Goal: Information Seeking & Learning: Learn about a topic

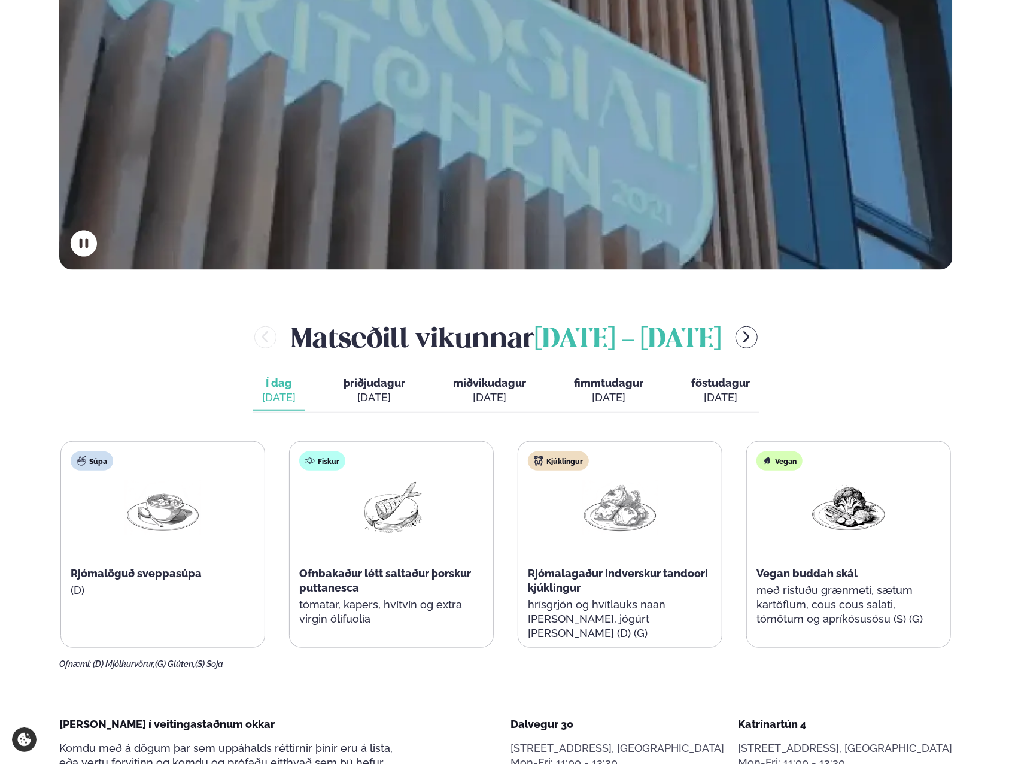
scroll to position [599, 0]
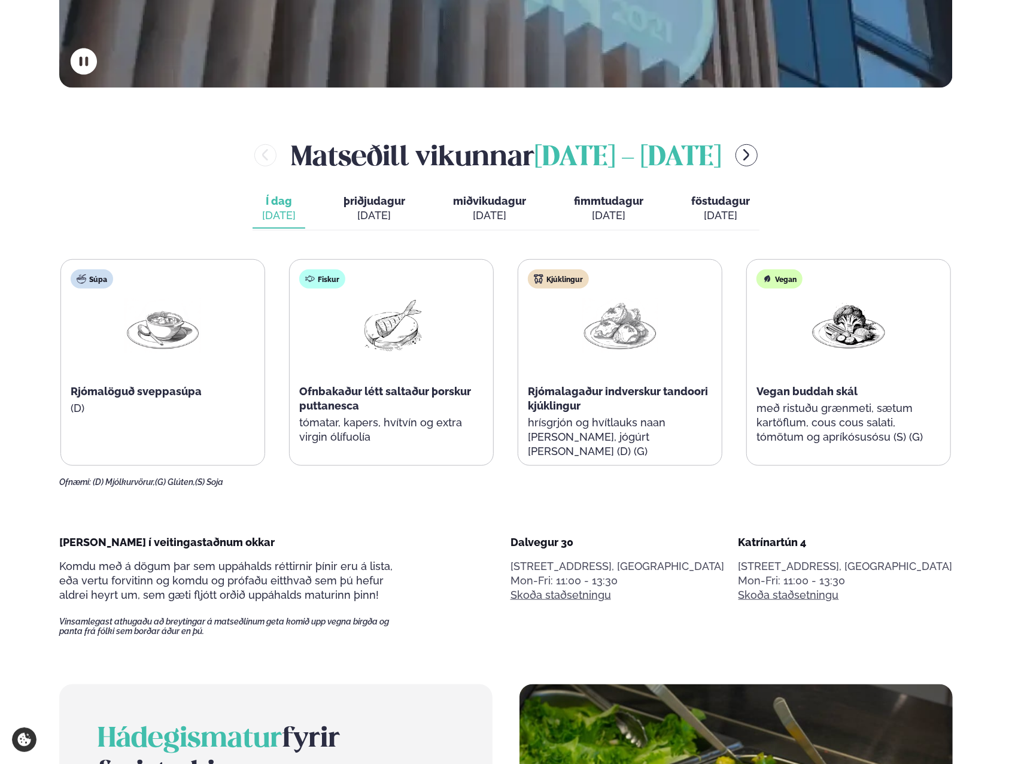
drag, startPoint x: 478, startPoint y: 538, endPoint x: 474, endPoint y: 533, distance: 6.4
click at [478, 538] on div "[PERSON_NAME] í veitingastaðnum okkar Komdu með á dögum þar sem uppáhalds rétti…" at bounding box center [506, 585] width 894 height 101
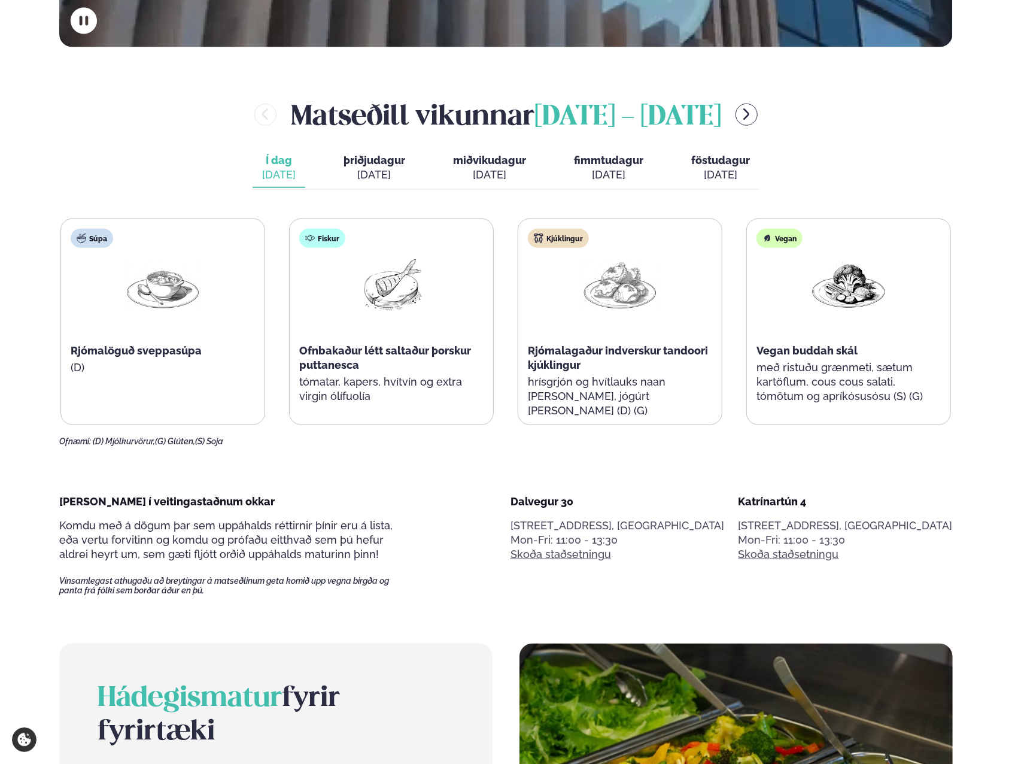
scroll to position [658, 0]
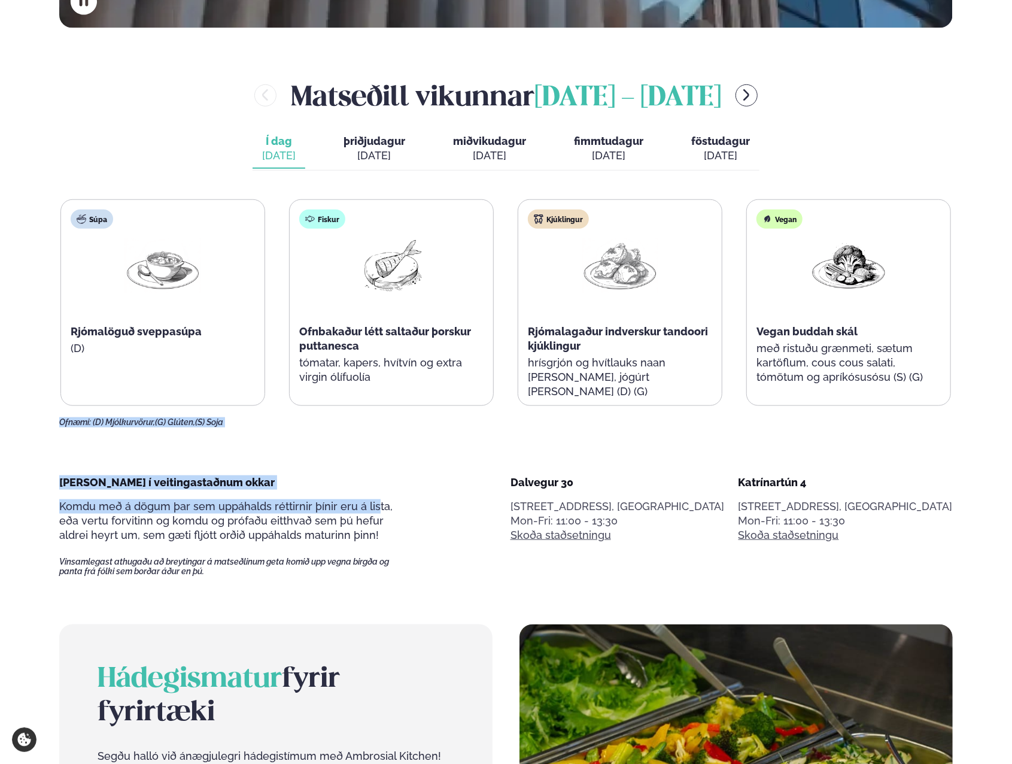
drag, startPoint x: 369, startPoint y: 494, endPoint x: 49, endPoint y: 423, distance: 327.6
click at [49, 423] on main "Alþjóðleg matseld Hollur hádegisverður, Veitingar & Takeaway. Staðir okkar Dalv…" at bounding box center [505, 732] width 965 height 2781
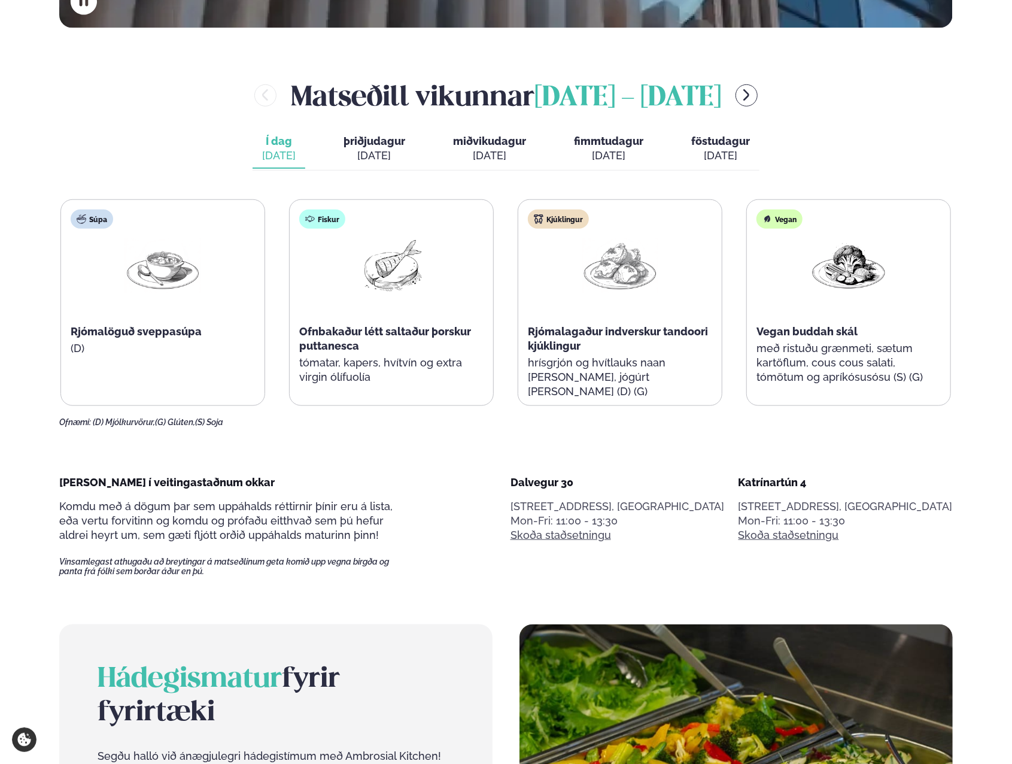
drag, startPoint x: 49, startPoint y: 423, endPoint x: 464, endPoint y: 502, distance: 422.8
click at [464, 501] on div "[PERSON_NAME] í veitingastaðnum okkar Komdu með á dögum þar sem uppáhalds rétti…" at bounding box center [506, 525] width 894 height 101
drag, startPoint x: 568, startPoint y: 535, endPoint x: 566, endPoint y: 524, distance: 10.9
click at [567, 535] on div "[PERSON_NAME] í veitingastaðnum okkar Komdu með á dögum þar sem uppáhalds rétti…" at bounding box center [506, 525] width 894 height 101
drag, startPoint x: 574, startPoint y: 466, endPoint x: 563, endPoint y: 461, distance: 12.3
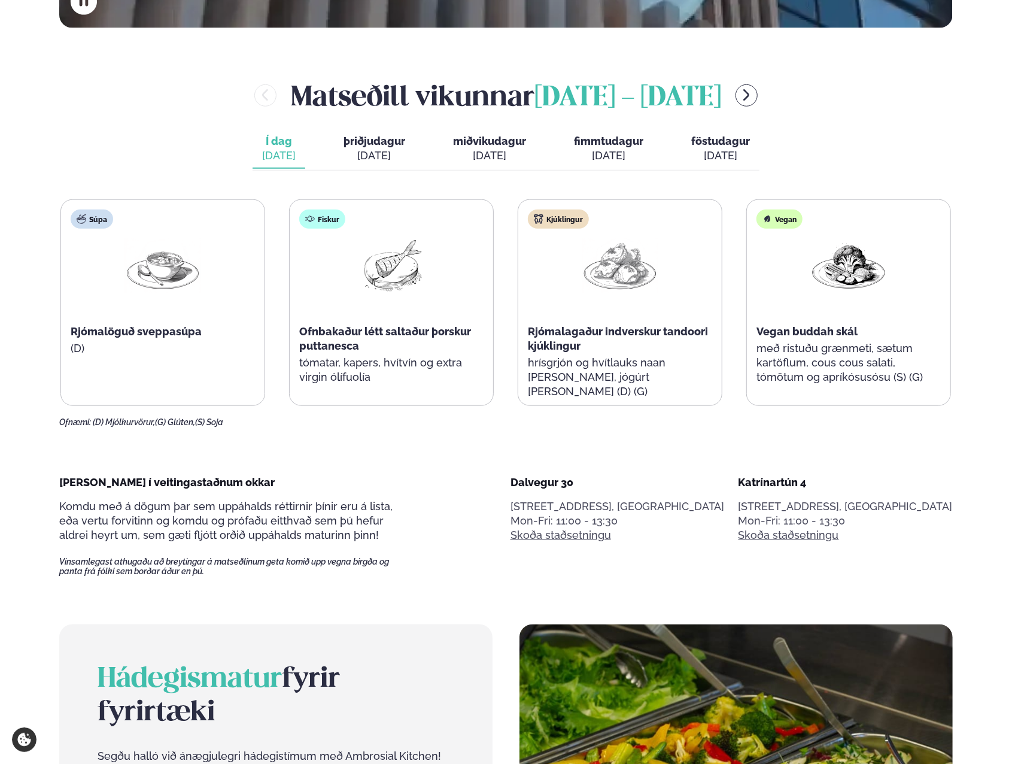
click at [573, 466] on main "Alþjóðleg matseld Hollur hádegisverður, Veitingar & Takeaway. Staðir okkar Dalv…" at bounding box center [505, 732] width 965 height 2781
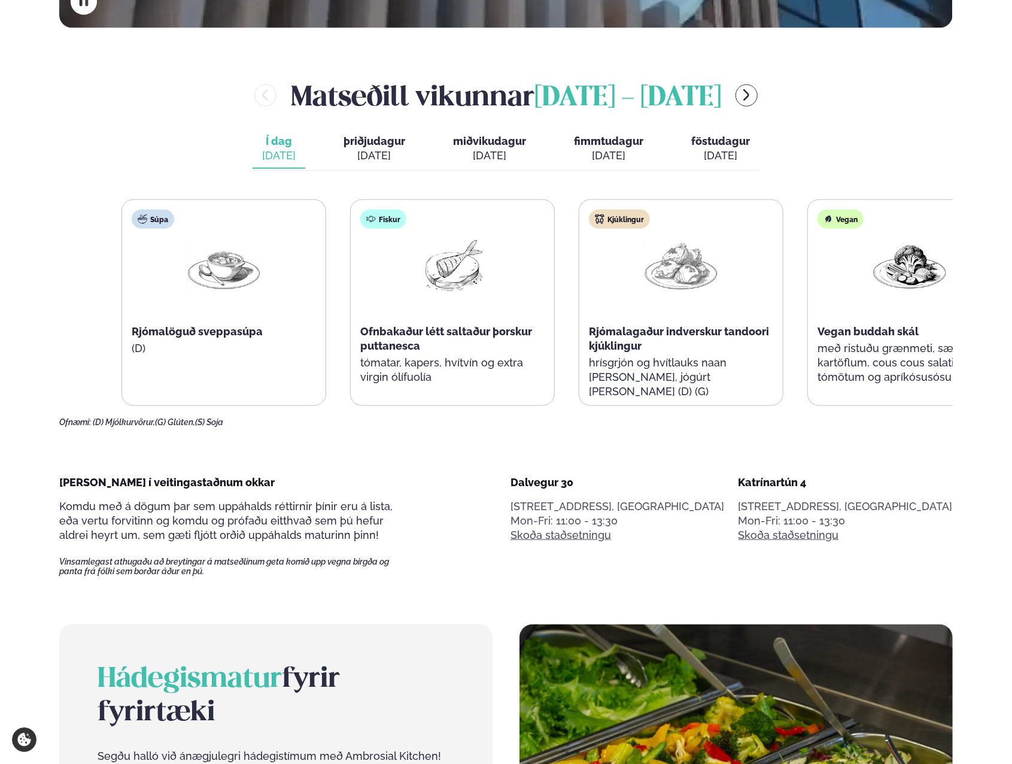
click at [692, 351] on div "Kjúklingur Rjómalagaður indverskur tandoori kjúklingur hrísgrjón og hvítlauks n…" at bounding box center [681, 310] width 204 height 220
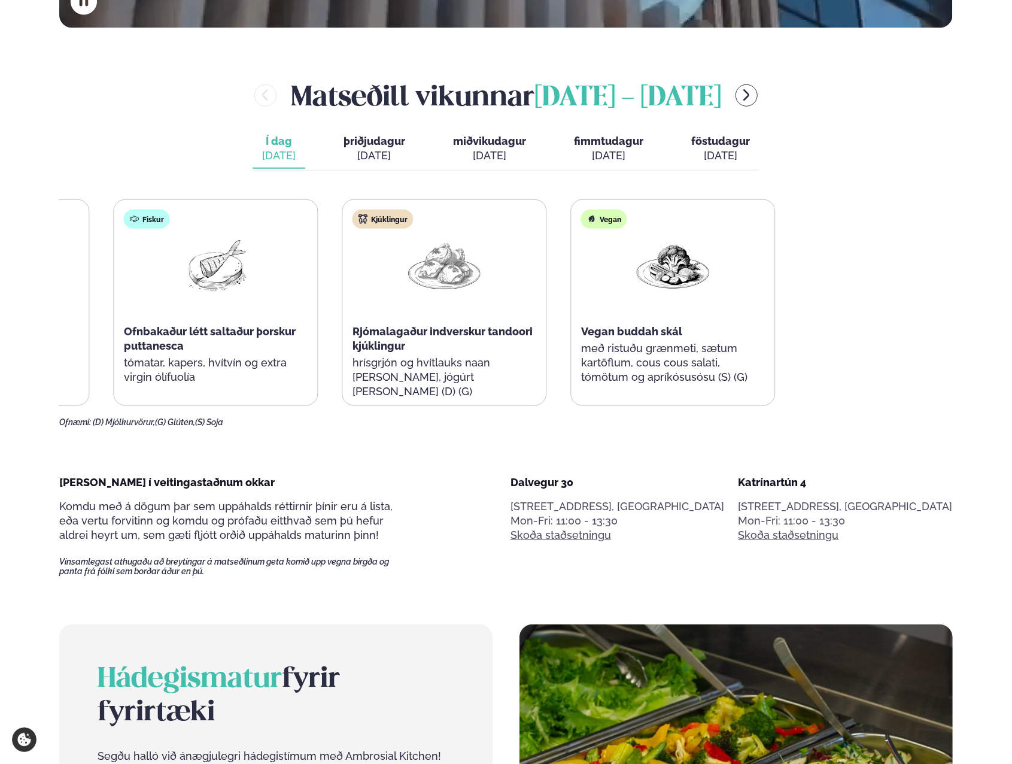
click at [243, 287] on div "Súpa Rjómalöguð sveppasúpa (D) Fiskur Ofnbakaður létt saltaður þorskur puttanes…" at bounding box center [330, 302] width 891 height 207
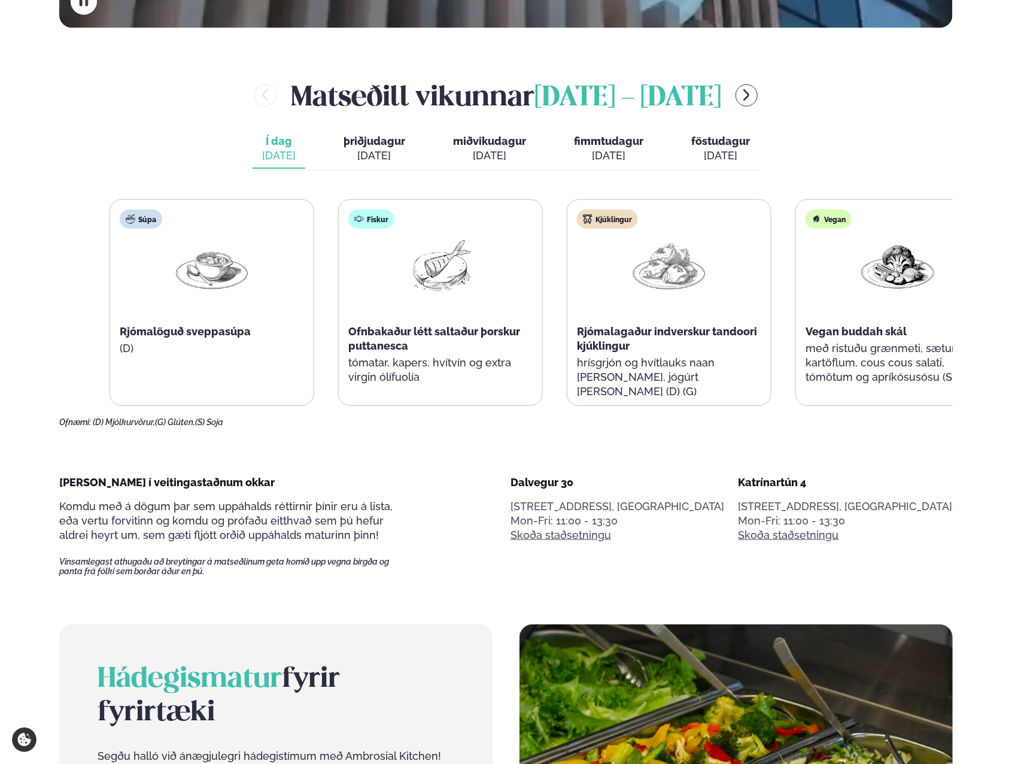
click at [877, 287] on div "Súpa Rjómalöguð sveppasúpa (D) Fiskur Ofnbakaður létt saltaður þorskur puttanes…" at bounding box center [555, 302] width 891 height 207
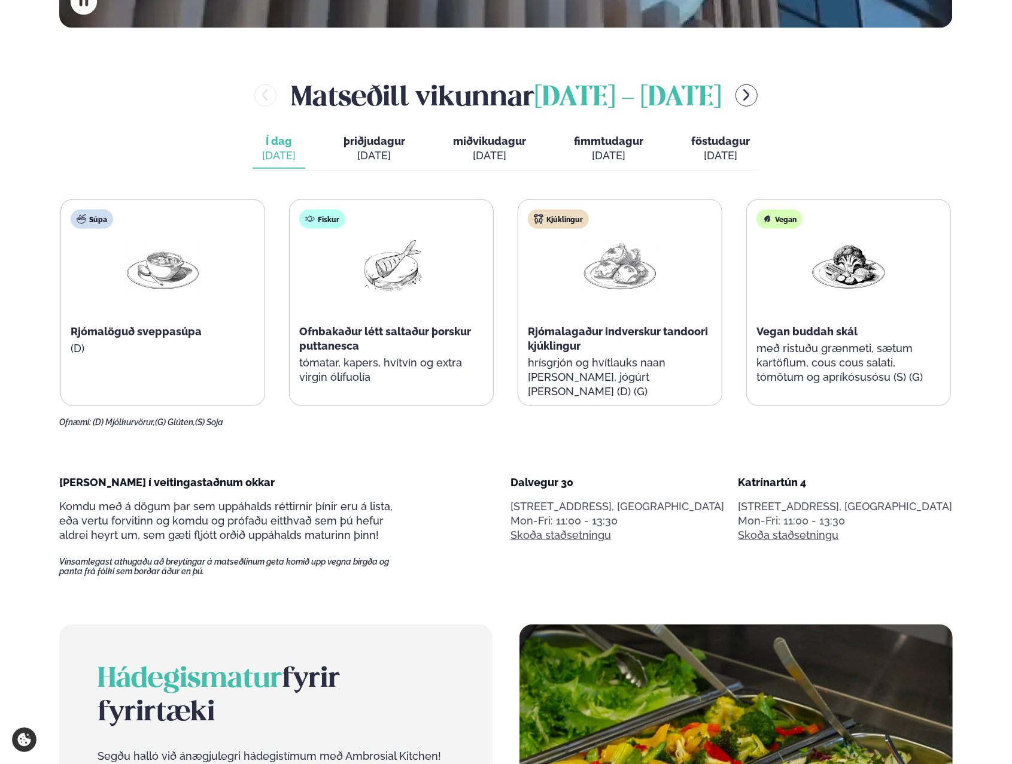
click at [356, 143] on span "þriðjudagur" at bounding box center [375, 141] width 62 height 13
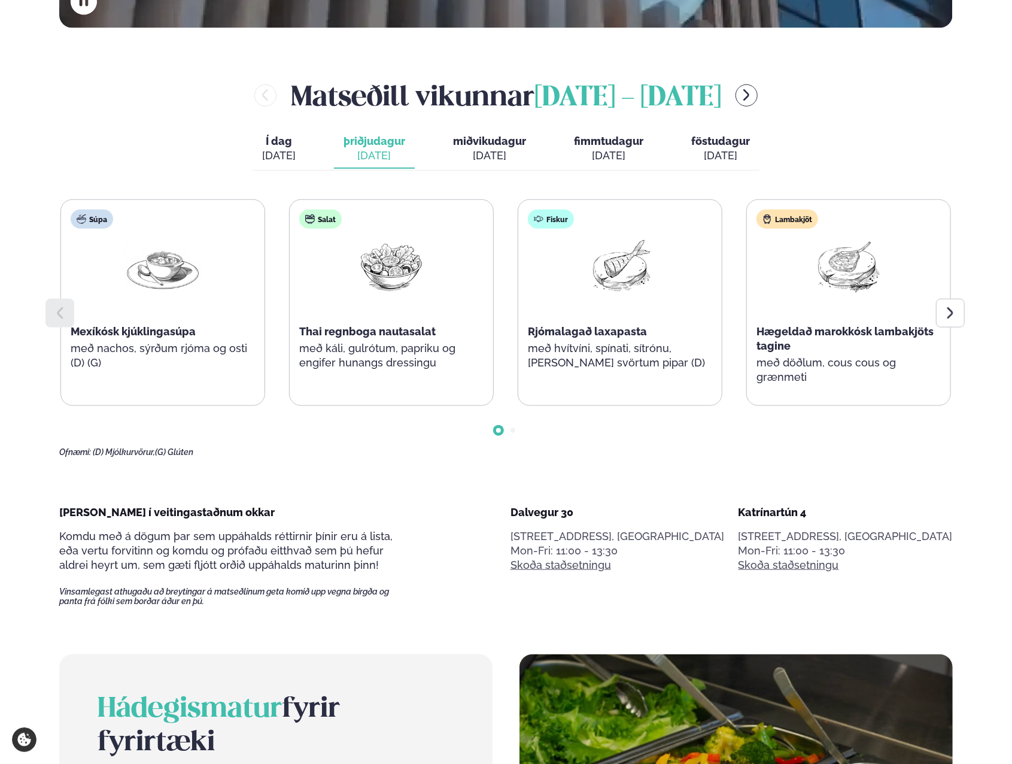
click at [684, 150] on button "föstudagur fös. [DATE]" at bounding box center [721, 149] width 78 height 40
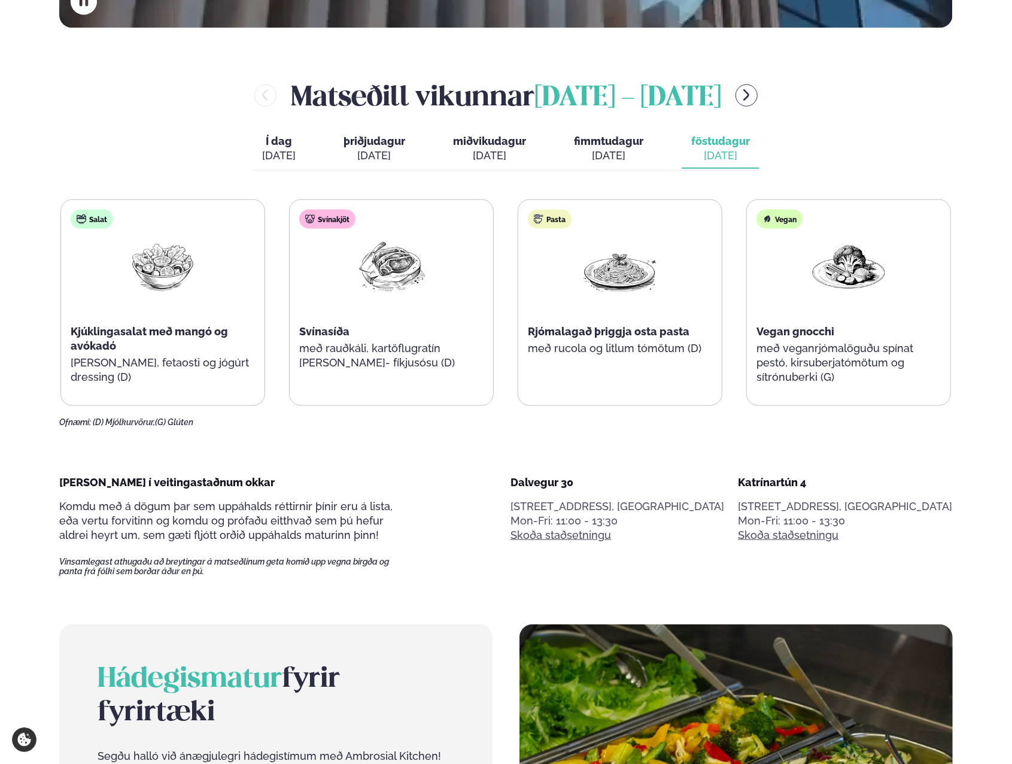
click at [490, 145] on span "miðvikudagur" at bounding box center [489, 141] width 73 height 13
